Goal: Task Accomplishment & Management: Complete application form

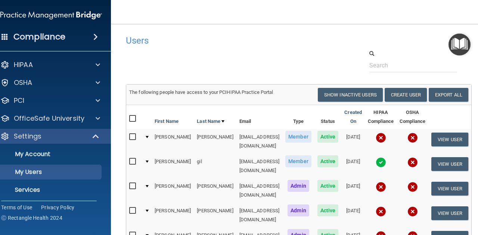
select select "20"
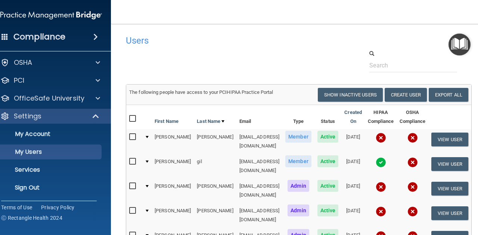
scroll to position [0, 0]
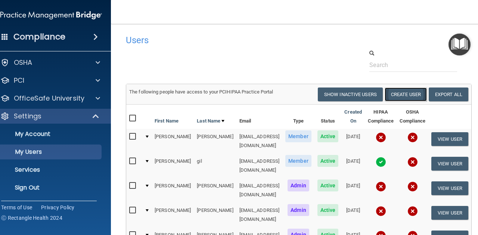
click at [417, 93] on button "Create User" at bounding box center [405, 95] width 42 height 14
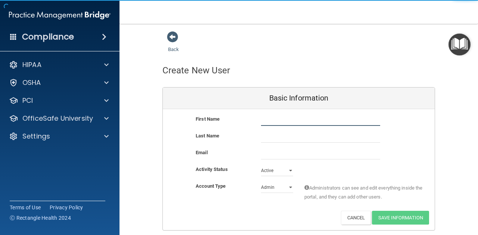
click at [288, 123] on input "text" at bounding box center [320, 120] width 119 height 11
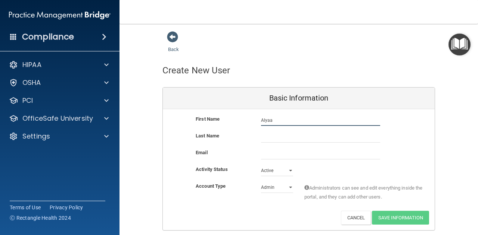
type input "Alyaa"
drag, startPoint x: 288, startPoint y: 136, endPoint x: 283, endPoint y: 134, distance: 5.1
click at [283, 134] on input "text" at bounding box center [320, 137] width 119 height 11
type input "[PERSON_NAME]"
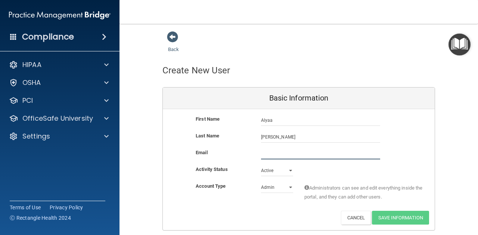
click at [285, 156] on input "email" at bounding box center [320, 154] width 119 height 11
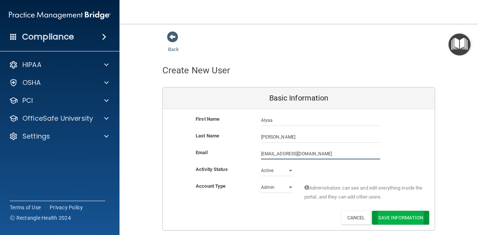
type input "[EMAIL_ADDRESS][DOMAIN_NAME]"
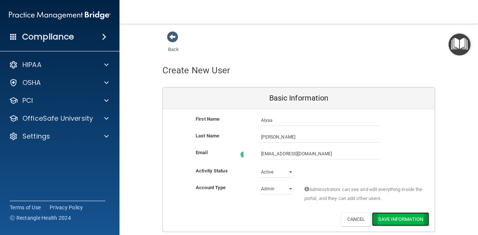
click at [406, 216] on button "Save Information" at bounding box center [400, 220] width 57 height 14
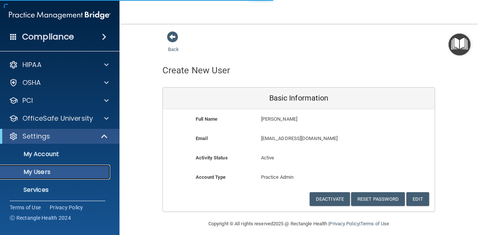
scroll to position [254, 0]
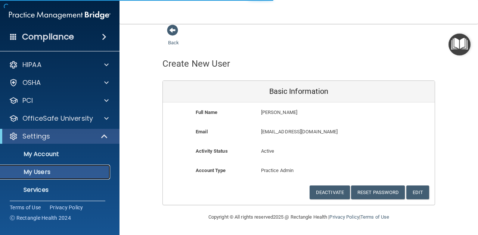
select select "20"
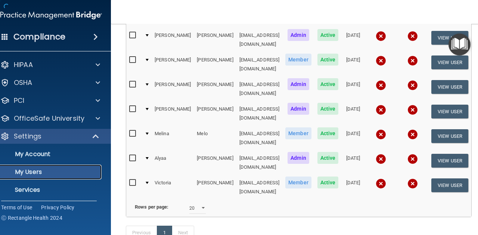
click at [58, 169] on p "My Users" at bounding box center [47, 172] width 102 height 7
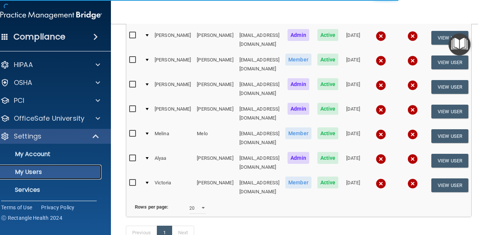
select select "20"
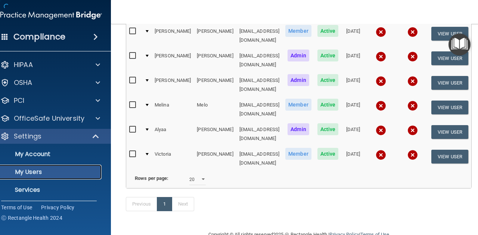
scroll to position [225, 0]
